Goal: Task Accomplishment & Management: Use online tool/utility

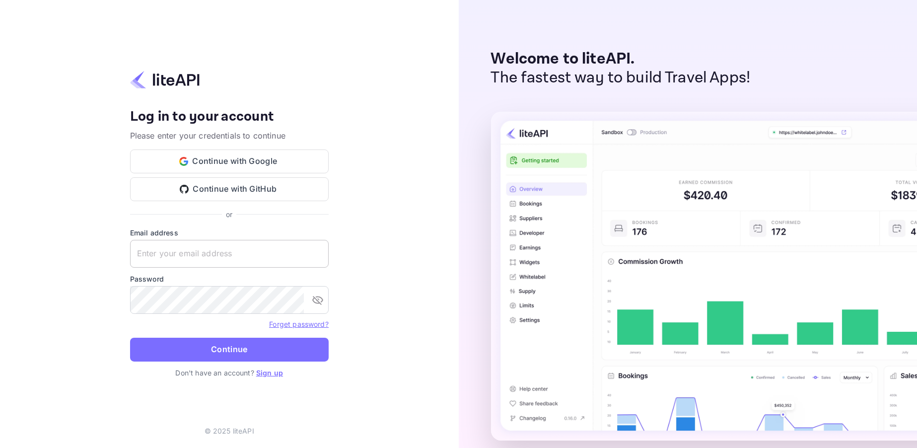
click at [174, 250] on input "text" at bounding box center [229, 254] width 199 height 28
paste input "adminpassword_support@yandex-team.ru"
type input "adminpassword_support@yandex-team.ru"
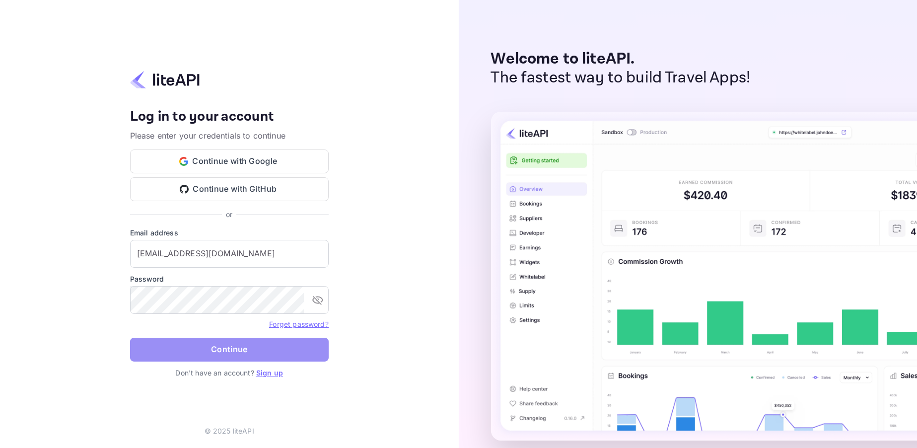
click at [170, 350] on button "Continue" at bounding box center [229, 350] width 199 height 24
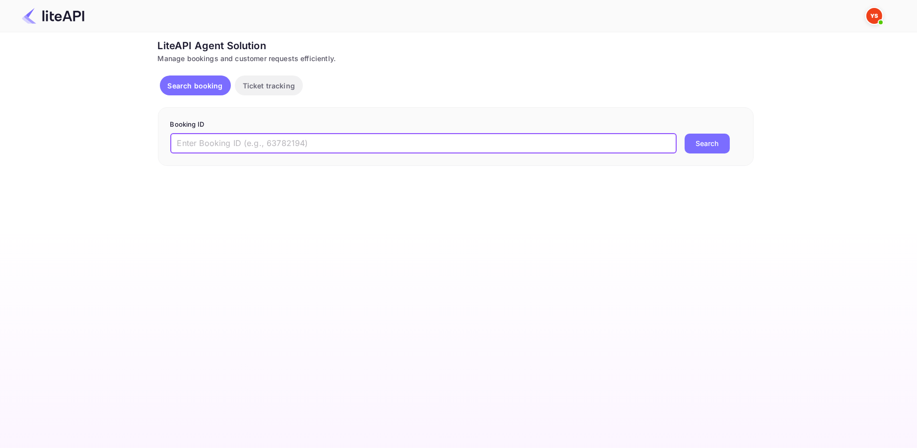
click at [200, 147] on input "text" at bounding box center [423, 144] width 507 height 20
click at [68, 16] on img at bounding box center [53, 16] width 63 height 16
